Goal: Find specific page/section: Find specific page/section

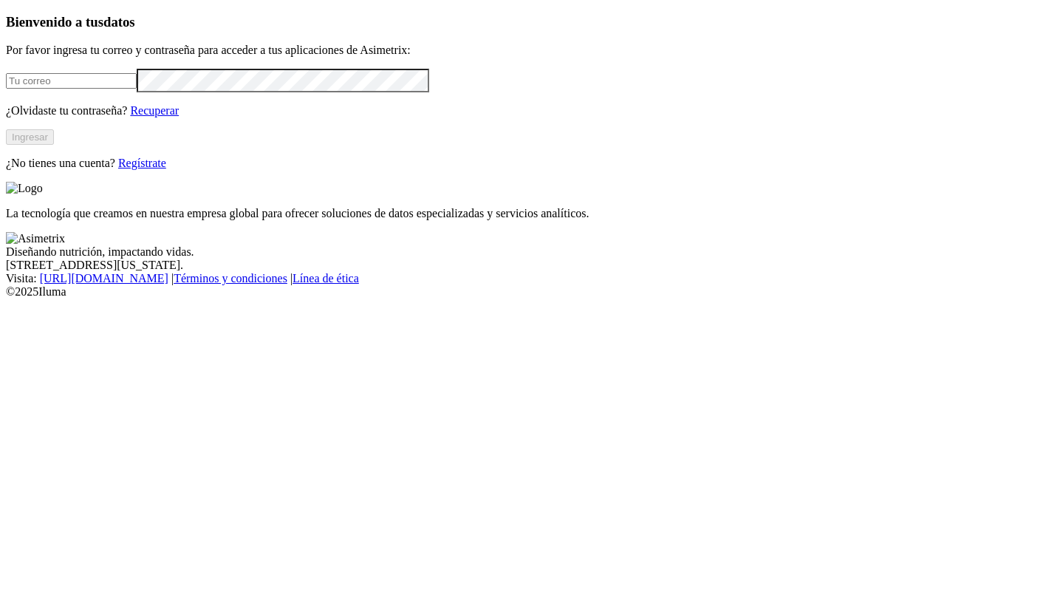
type input "[PERSON_NAME][EMAIL_ADDRESS][PERSON_NAME][DOMAIN_NAME]"
click at [54, 145] on button "Ingresar" at bounding box center [30, 137] width 48 height 16
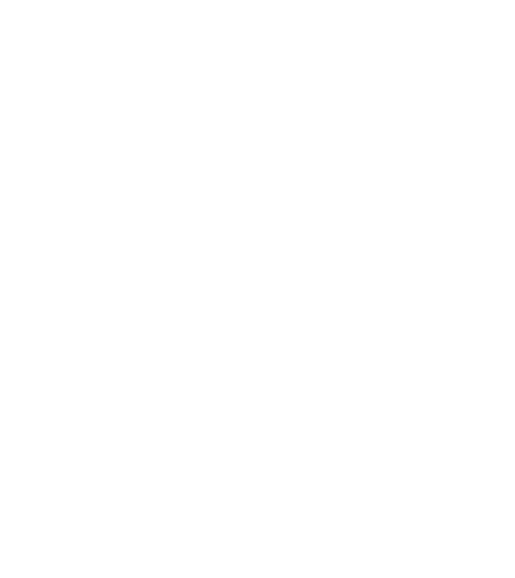
scroll to position [302, 0]
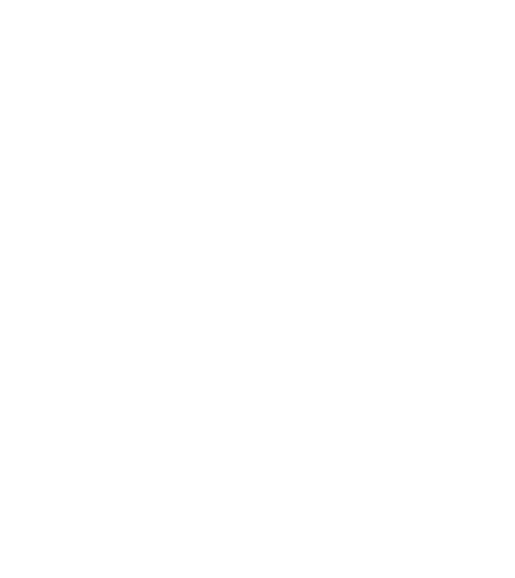
click at [332, 436] on div "GM10027" at bounding box center [257, 448] width 503 height 25
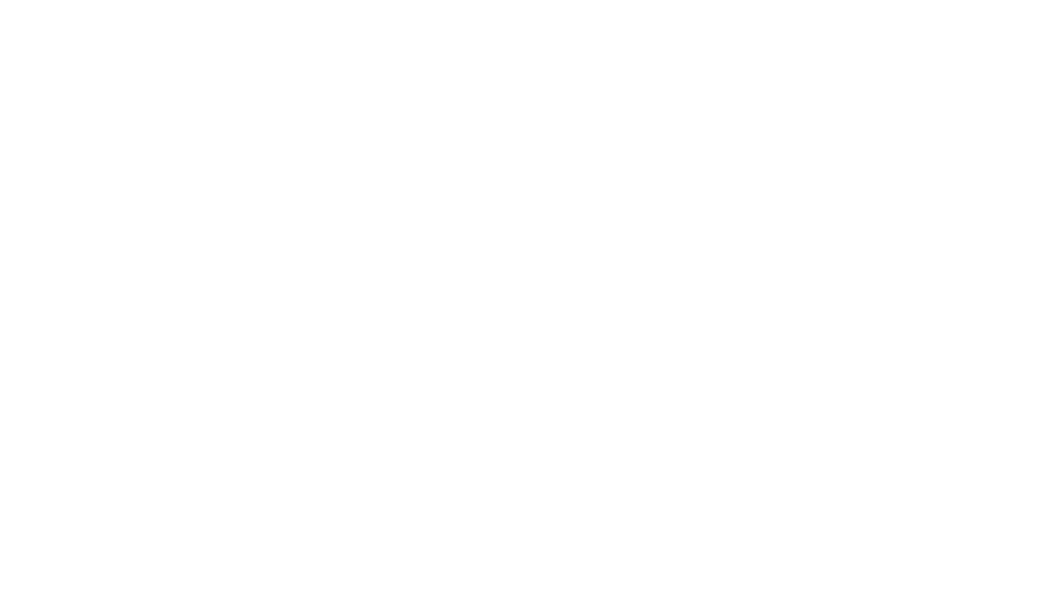
scroll to position [362, 0]
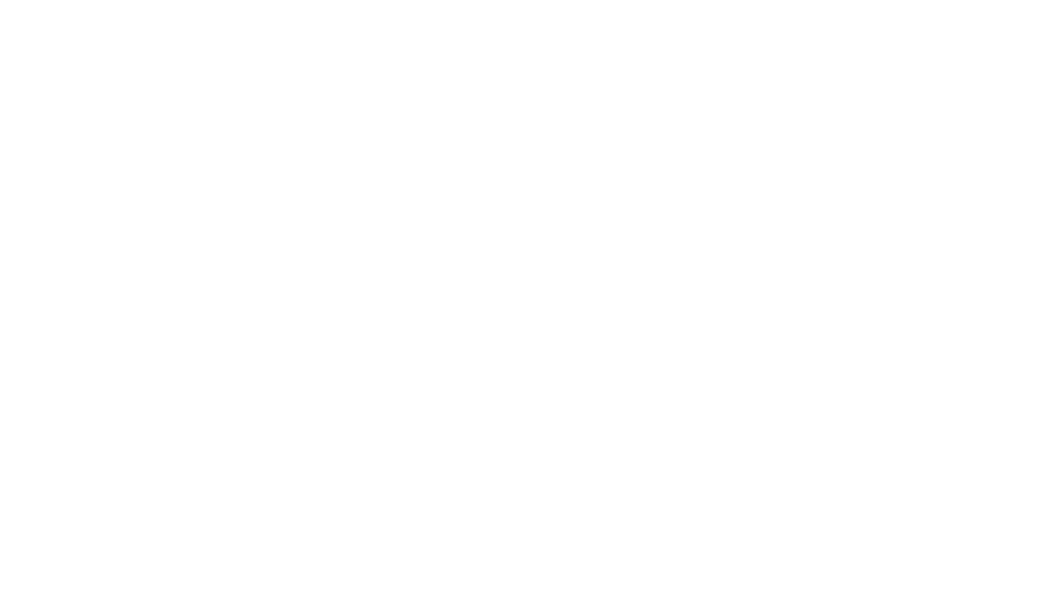
scroll to position [52, 0]
